Goal: Transaction & Acquisition: Purchase product/service

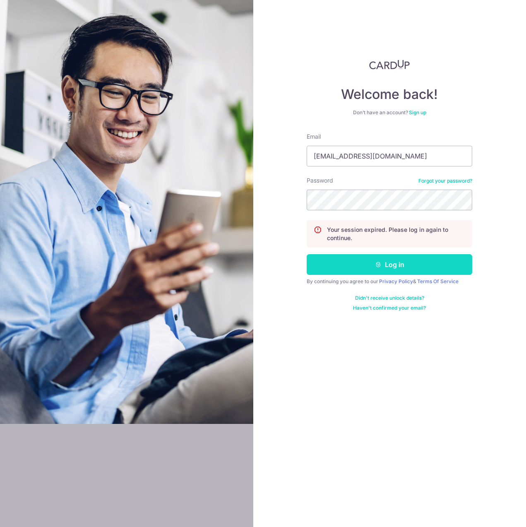
click at [388, 265] on button "Log in" at bounding box center [390, 264] width 166 height 21
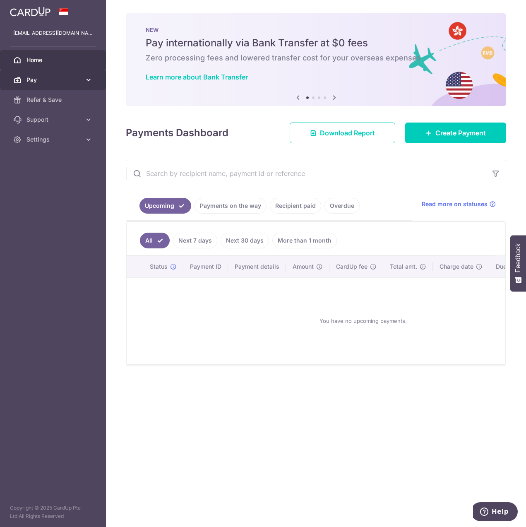
click at [82, 82] on div at bounding box center [266, 266] width 532 height 533
click at [87, 80] on icon at bounding box center [88, 80] width 8 height 8
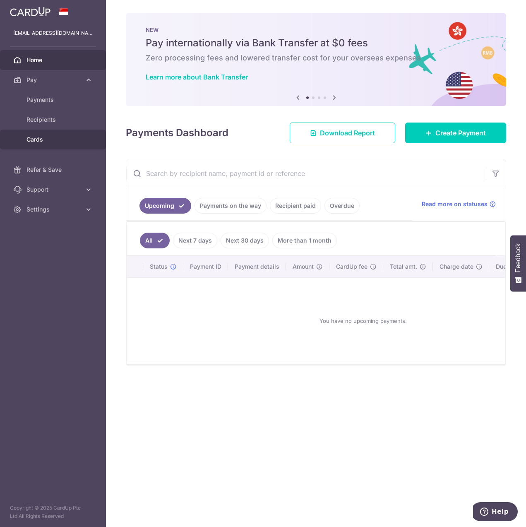
click at [34, 143] on span "Cards" at bounding box center [54, 139] width 55 height 8
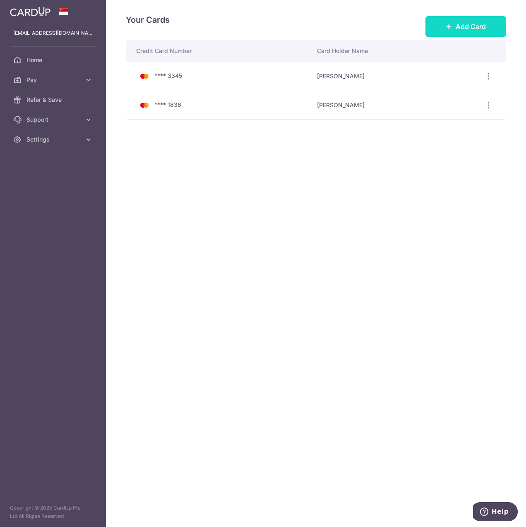
click at [453, 31] on button "Add Card" at bounding box center [466, 26] width 81 height 21
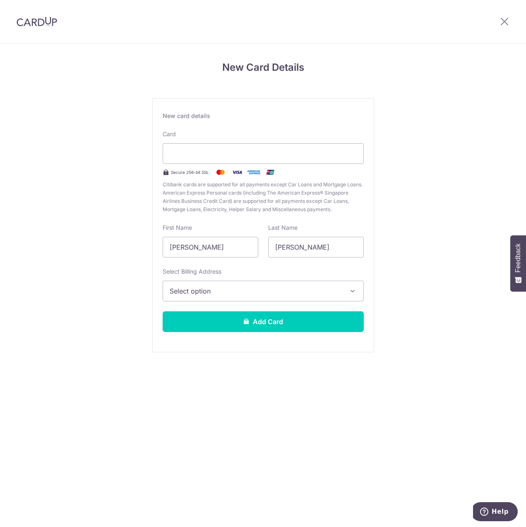
click at [209, 118] on div "New card details" at bounding box center [263, 116] width 201 height 8
click at [192, 136] on div "Card Secure 256-bit SSL Citibank cards are supported for all payments except Ca…" at bounding box center [263, 172] width 201 height 84
click at [192, 160] on div at bounding box center [263, 153] width 201 height 21
click at [275, 299] on button "Select option" at bounding box center [263, 291] width 201 height 21
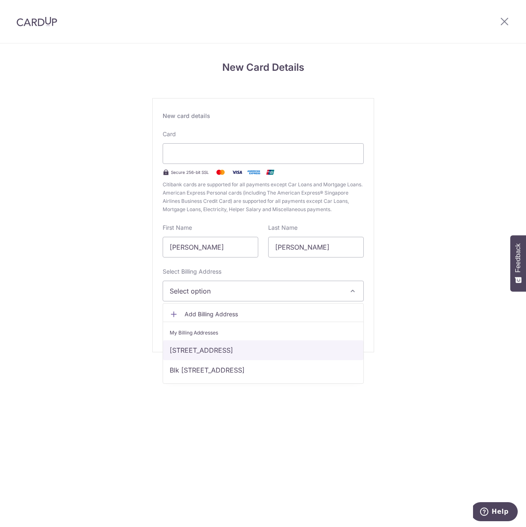
click at [260, 356] on link "26 Upper Serangoon View #15-31, Singapore, Singapore-534206" at bounding box center [263, 350] width 200 height 20
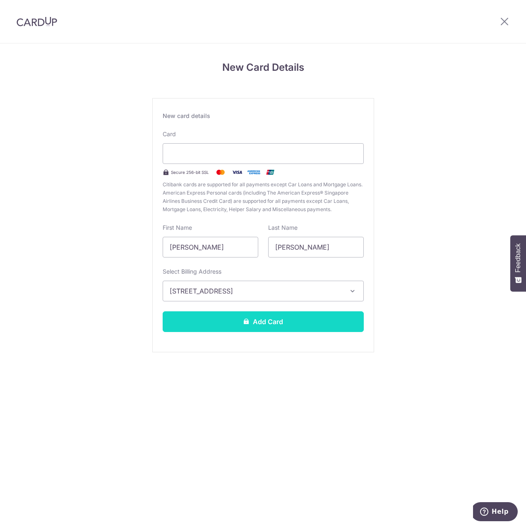
click at [261, 329] on button "Add Card" at bounding box center [263, 321] width 201 height 21
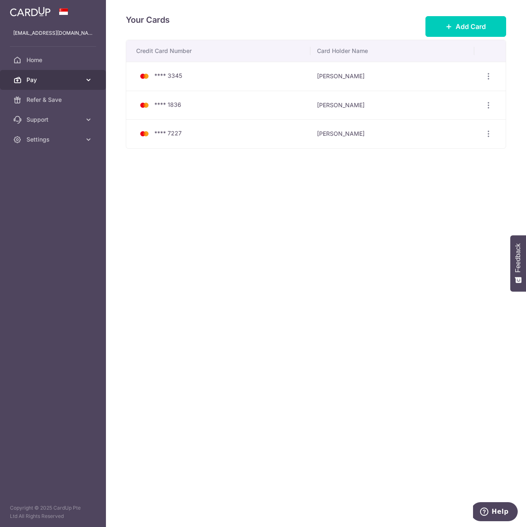
click at [77, 80] on span "Pay" at bounding box center [54, 80] width 55 height 8
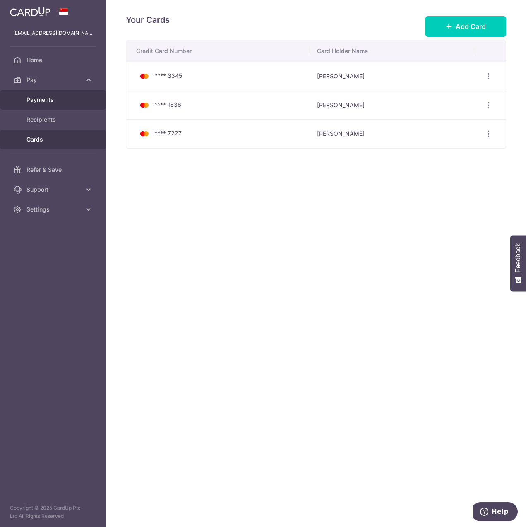
click at [59, 103] on span "Payments" at bounding box center [54, 100] width 55 height 8
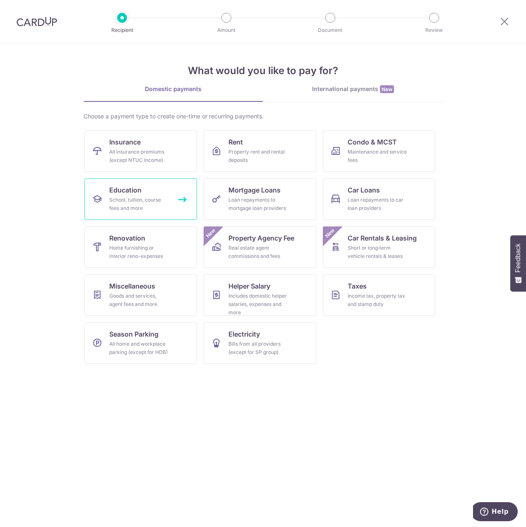
click at [163, 203] on div "School, tuition, course fees and more" at bounding box center [139, 204] width 60 height 17
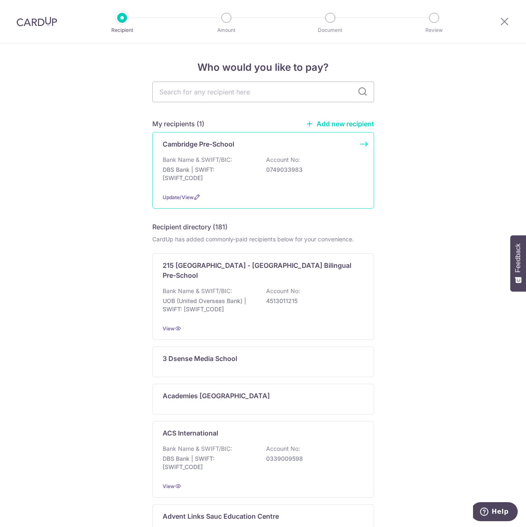
click at [307, 173] on p "0749033983" at bounding box center [312, 170] width 93 height 8
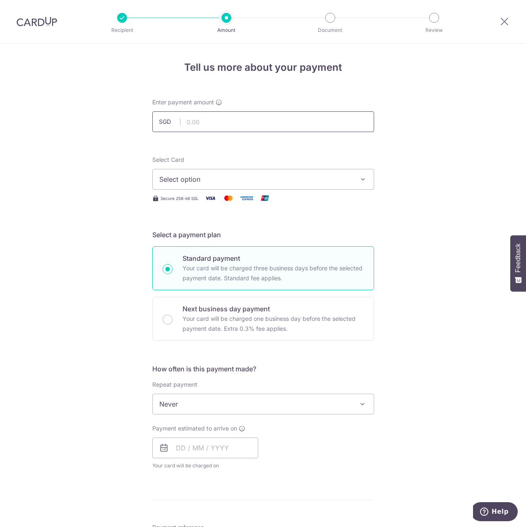
click at [266, 117] on input "text" at bounding box center [263, 121] width 222 height 21
type input "1,800.00"
click at [270, 184] on span "Select option" at bounding box center [255, 179] width 193 height 10
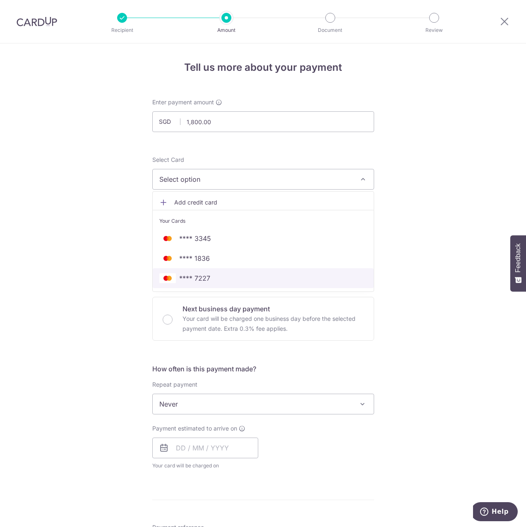
click at [239, 282] on span "**** 7227" at bounding box center [263, 278] width 208 height 10
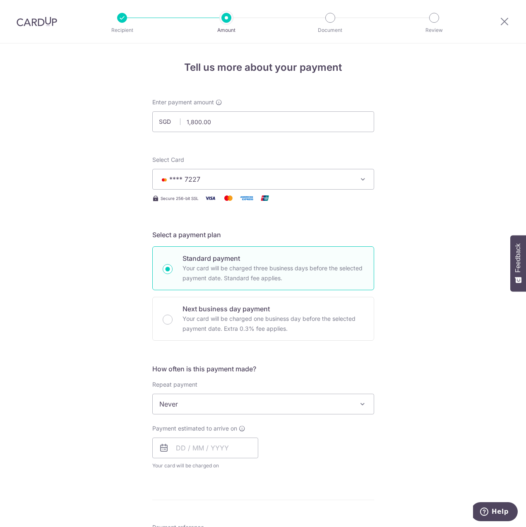
click at [269, 397] on span "Never" at bounding box center [263, 404] width 221 height 20
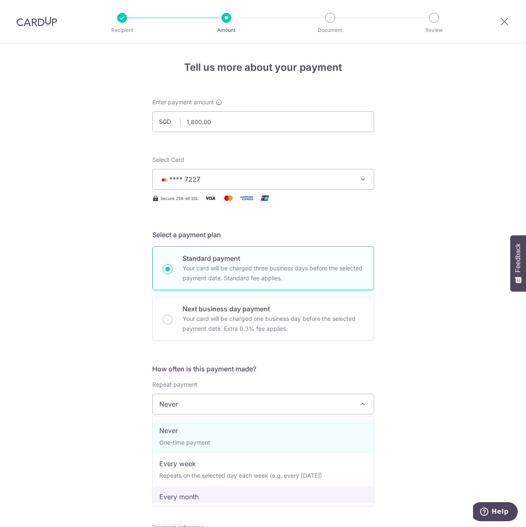
select select "3"
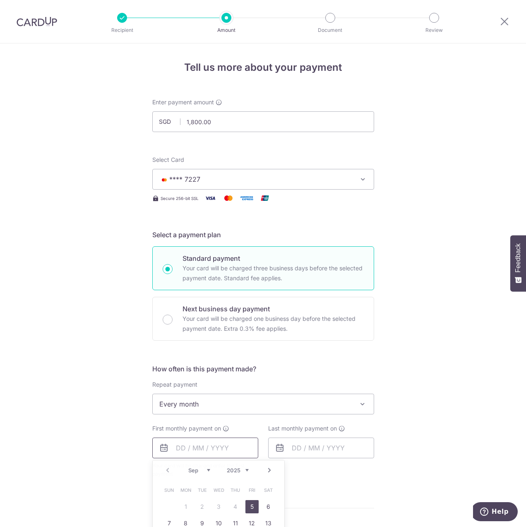
click at [206, 457] on input "text" at bounding box center [205, 448] width 106 height 21
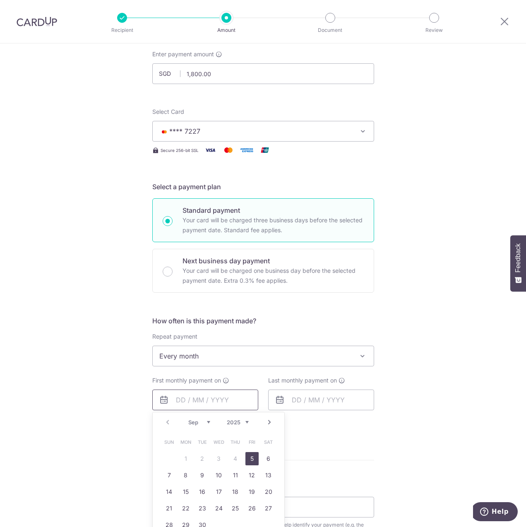
scroll to position [127, 0]
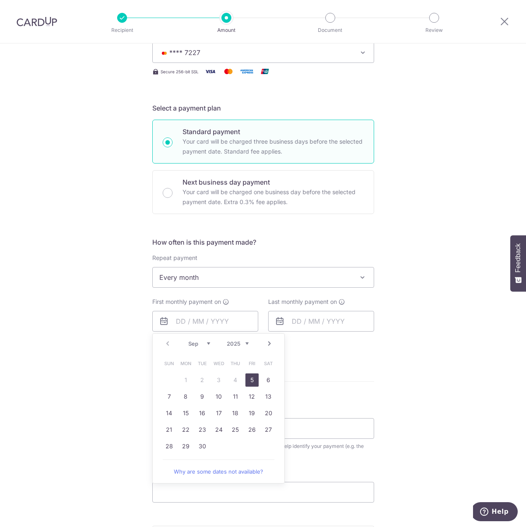
click at [254, 379] on link "5" at bounding box center [252, 380] width 13 height 13
type input "[DATE]"
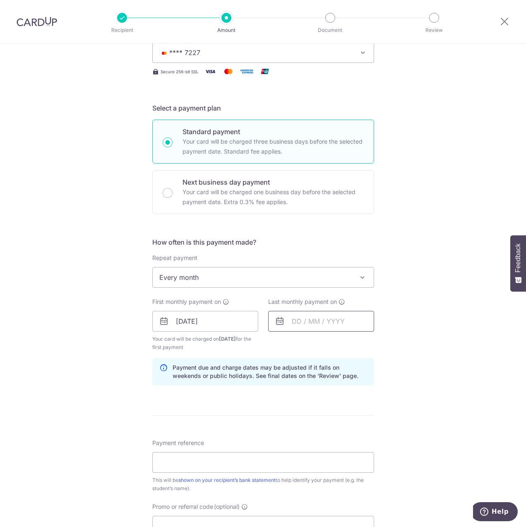
click at [309, 318] on input "text" at bounding box center [321, 321] width 106 height 21
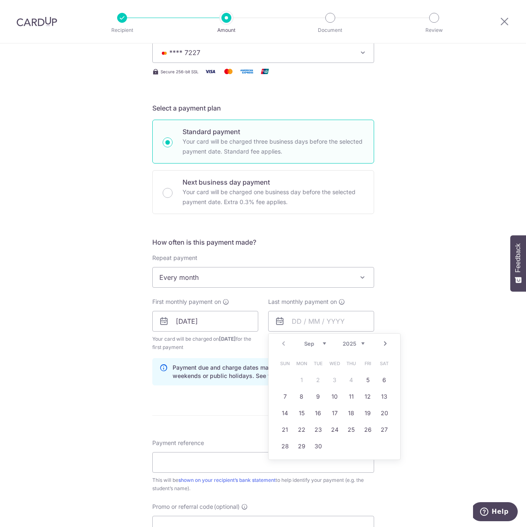
click at [304, 340] on select "Sep Oct Nov Dec" at bounding box center [315, 343] width 22 height 7
click at [343, 340] on select "2025 2026 2027 2028 2029 2030 2031 2032 2033 2034 2035" at bounding box center [354, 343] width 22 height 7
click at [304, 340] on select "Jan Feb Mar Apr May Jun Jul Aug Sep Oct Nov Dec" at bounding box center [315, 343] width 22 height 7
click at [365, 382] on link "2" at bounding box center [368, 380] width 13 height 13
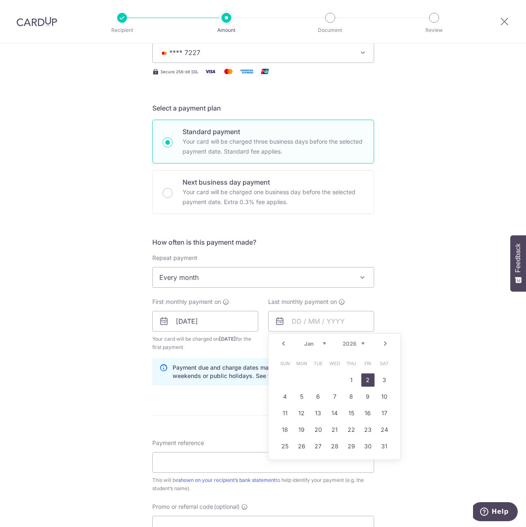
type input "02/01/2026"
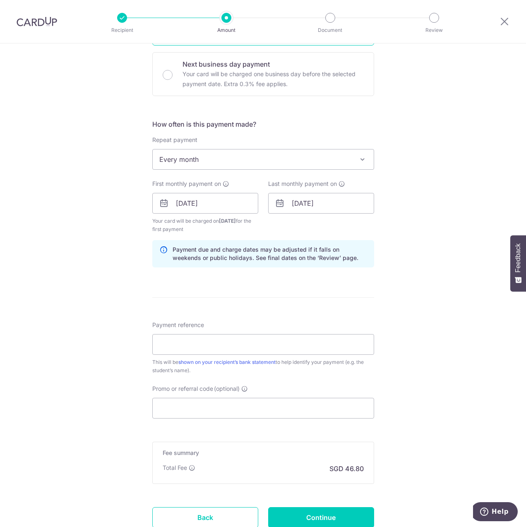
scroll to position [253, 0]
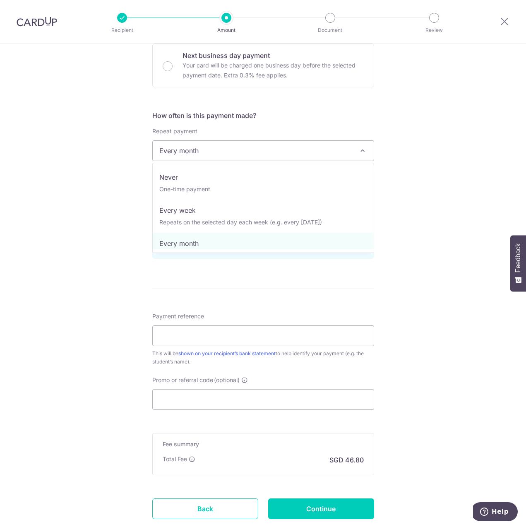
click at [290, 154] on span "Every month" at bounding box center [263, 151] width 221 height 20
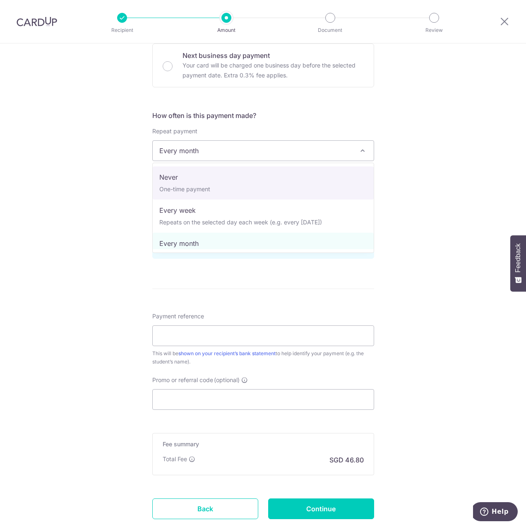
select select "1"
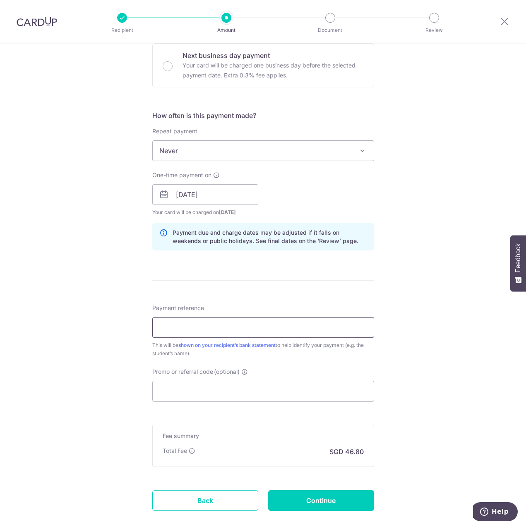
click at [249, 336] on input "Payment reference" at bounding box center [263, 327] width 222 height 21
type input "[PERSON_NAME] En"
click at [253, 387] on input "Promo or referral code (optional)" at bounding box center [263, 391] width 222 height 21
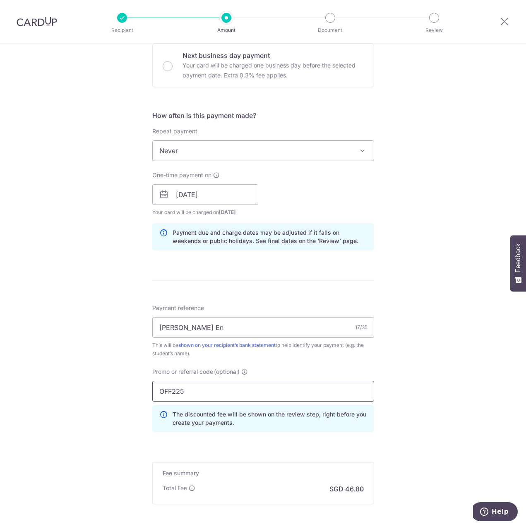
type input "OFF225"
click at [450, 410] on div "Tell us more about your payment Enter payment amount SGD 1,800.00 1800.00 Selec…" at bounding box center [263, 200] width 526 height 821
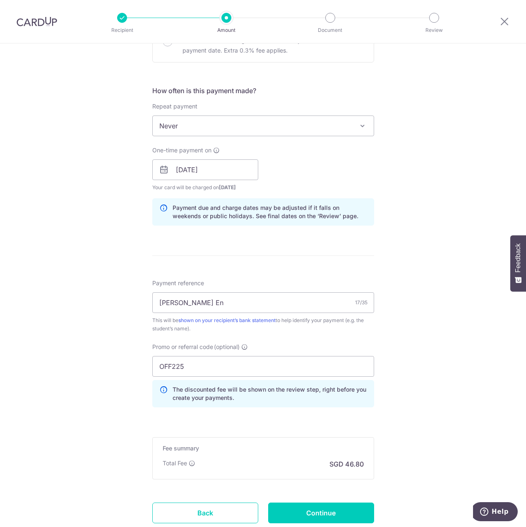
scroll to position [337, 0]
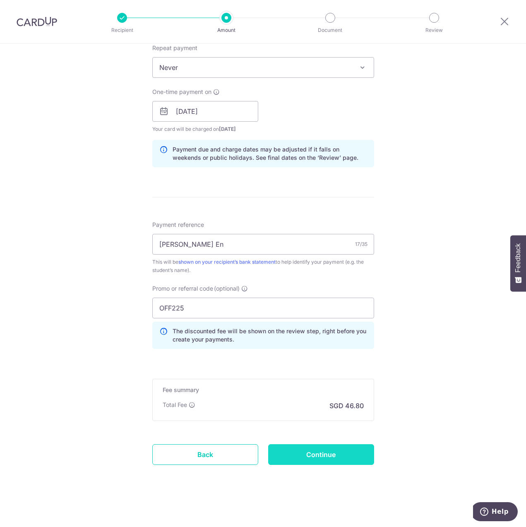
click at [316, 459] on input "Continue" at bounding box center [321, 454] width 106 height 21
type input "Create Schedule"
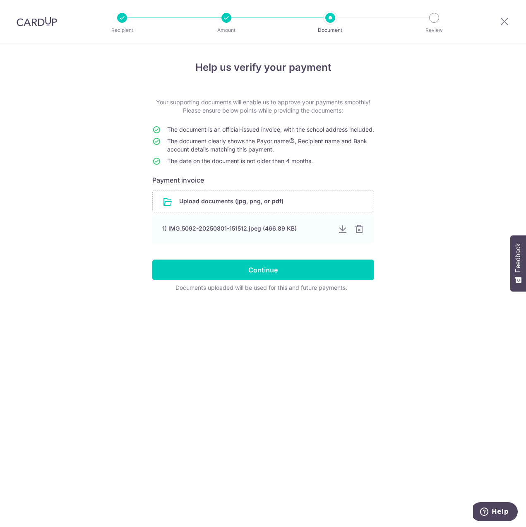
click at [108, 51] on div "Help us verify your payment Your supporting documents will enable us to approve…" at bounding box center [263, 285] width 526 height 484
click at [257, 212] on input "file" at bounding box center [263, 202] width 221 height 22
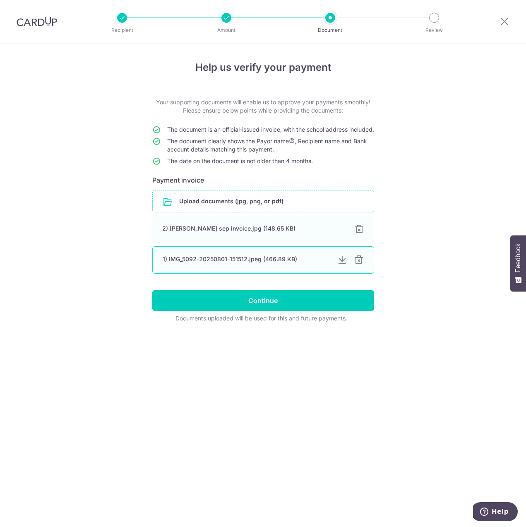
click at [343, 265] on div at bounding box center [343, 260] width 10 height 10
click at [358, 265] on div at bounding box center [359, 260] width 10 height 10
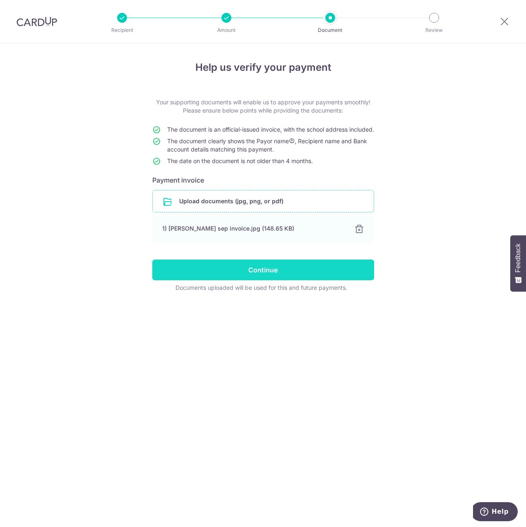
click at [249, 280] on input "Continue" at bounding box center [263, 270] width 222 height 21
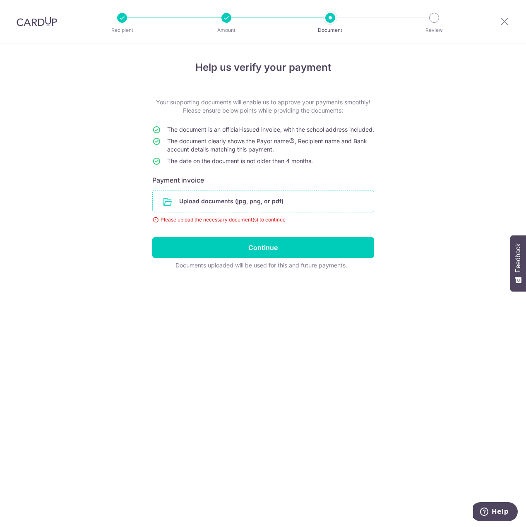
click at [231, 208] on input "file" at bounding box center [263, 202] width 221 height 22
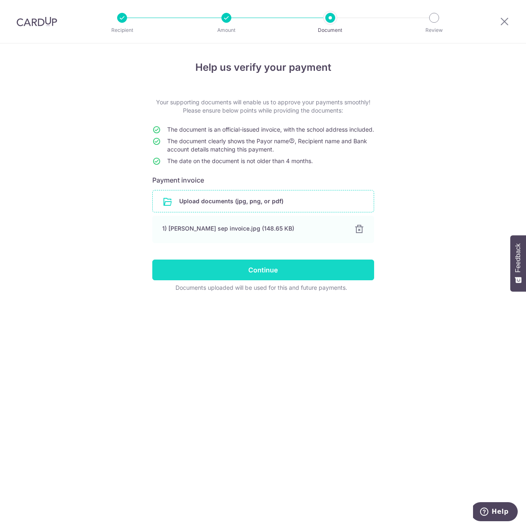
click at [254, 273] on input "Continue" at bounding box center [263, 270] width 222 height 21
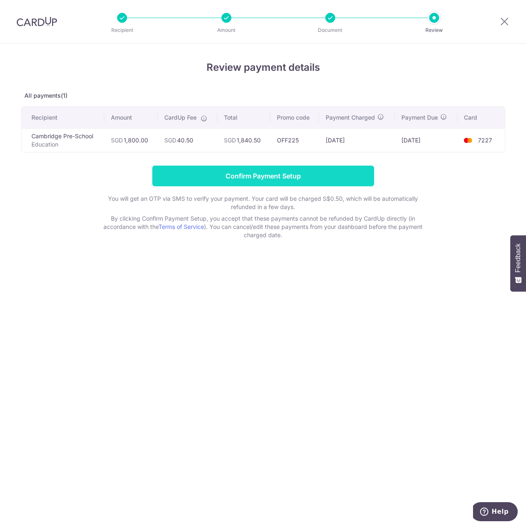
click at [240, 173] on input "Confirm Payment Setup" at bounding box center [263, 176] width 222 height 21
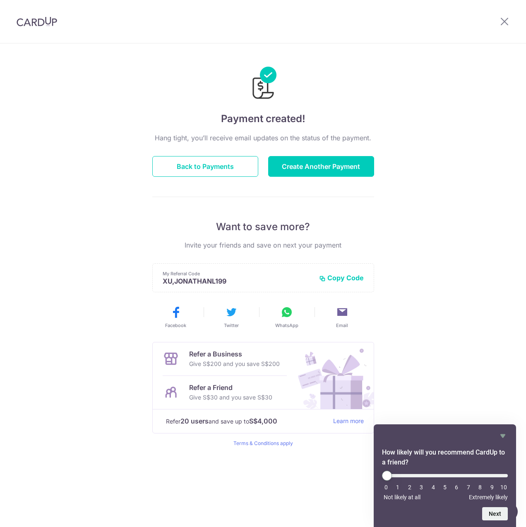
click at [430, 303] on div "Payment created! Hang tight, you’ll receive email updates on the status of the …" at bounding box center [263, 285] width 526 height 484
click at [459, 111] on div "Payment created! Hang tight, you’ll receive email updates on the status of the …" at bounding box center [263, 285] width 526 height 484
click at [213, 165] on button "Back to Payments" at bounding box center [205, 166] width 106 height 21
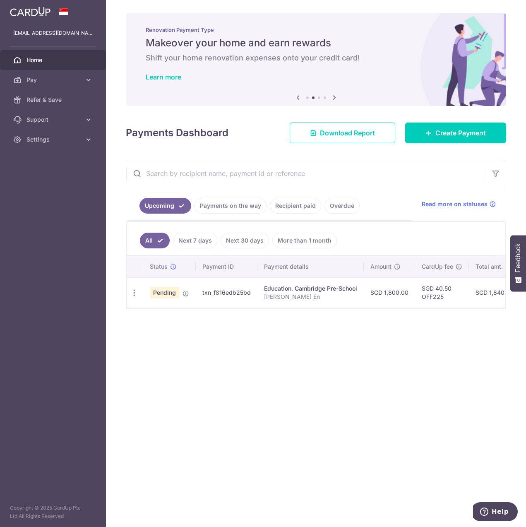
click at [306, 407] on div "× Pause Schedule Pause all future payments in this series Pause just this one p…" at bounding box center [316, 263] width 420 height 527
